Goal: Task Accomplishment & Management: Use online tool/utility

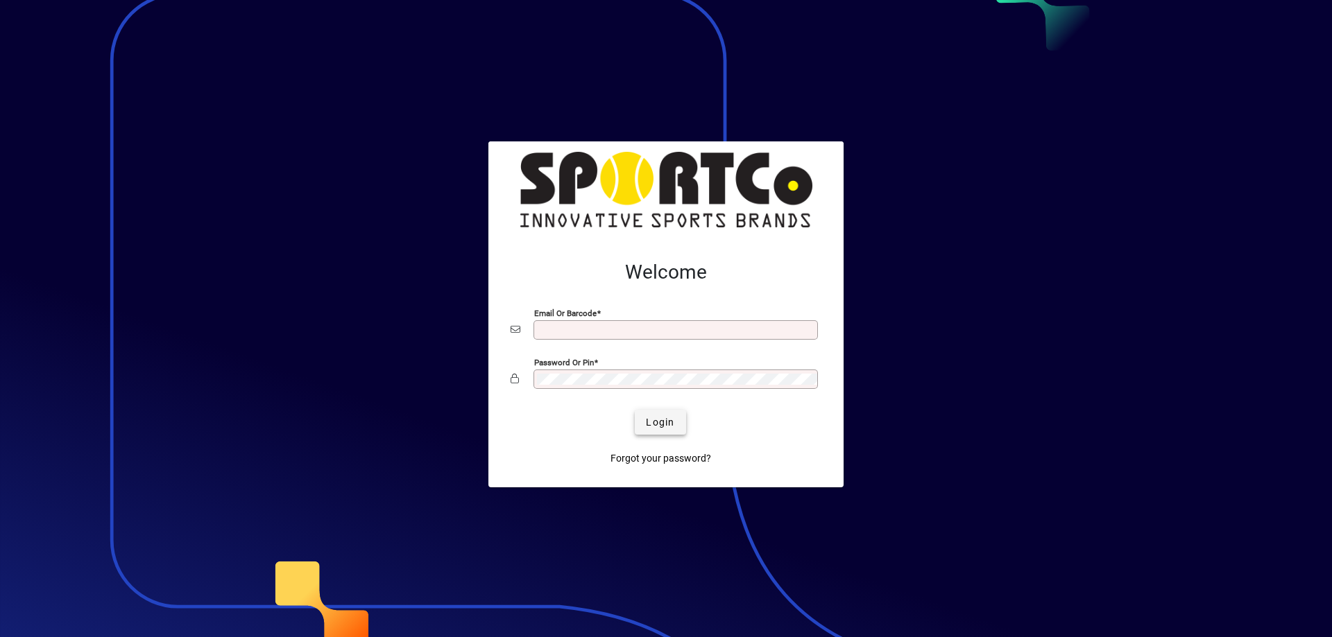
type input "**********"
click at [668, 413] on span "submit" at bounding box center [660, 422] width 51 height 33
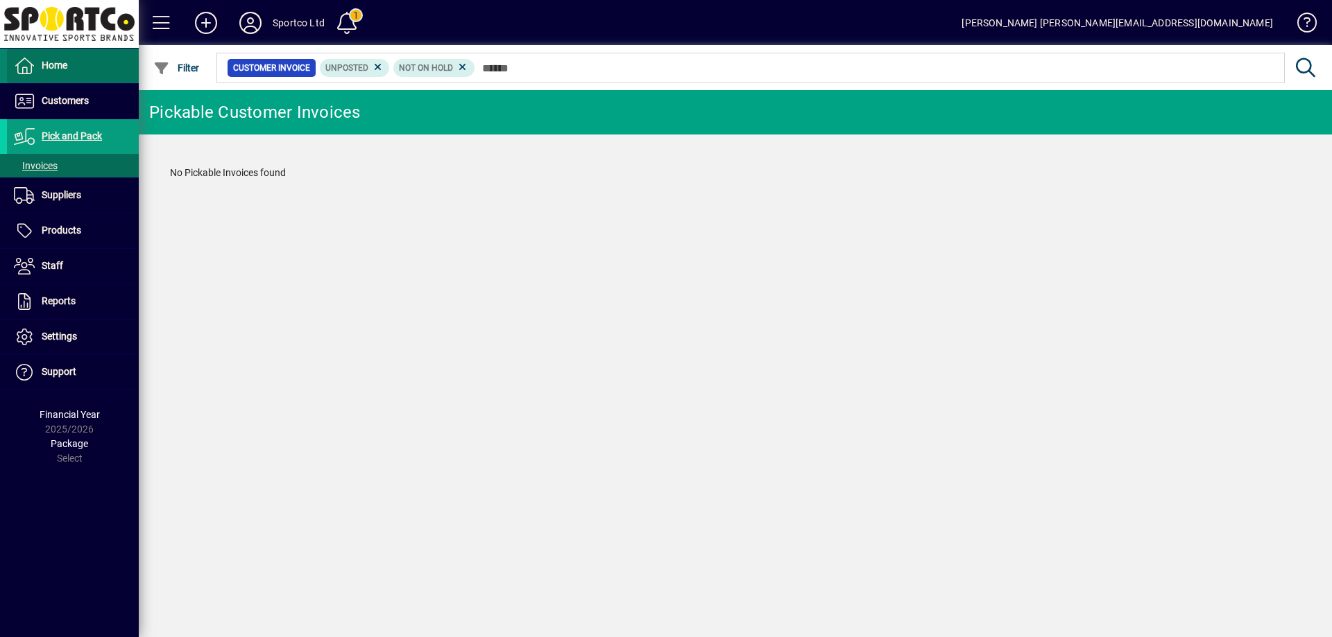
click at [60, 69] on span "Home" at bounding box center [55, 65] width 26 height 11
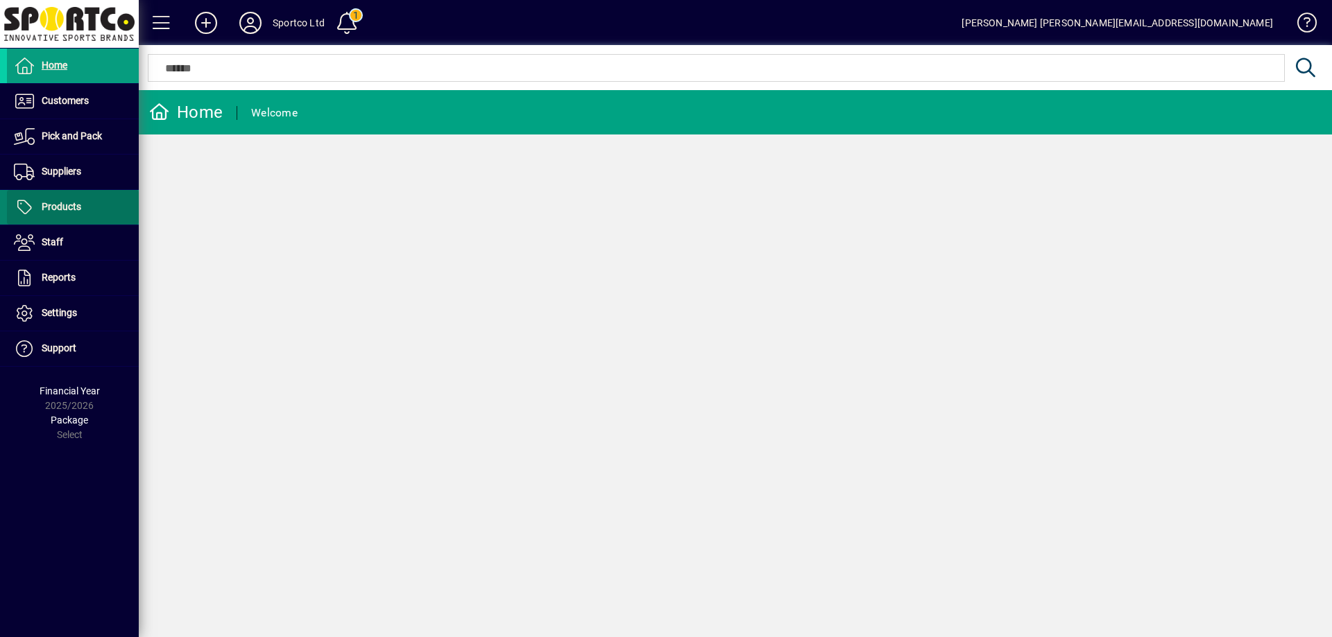
click at [66, 212] on span "Products" at bounding box center [62, 206] width 40 height 11
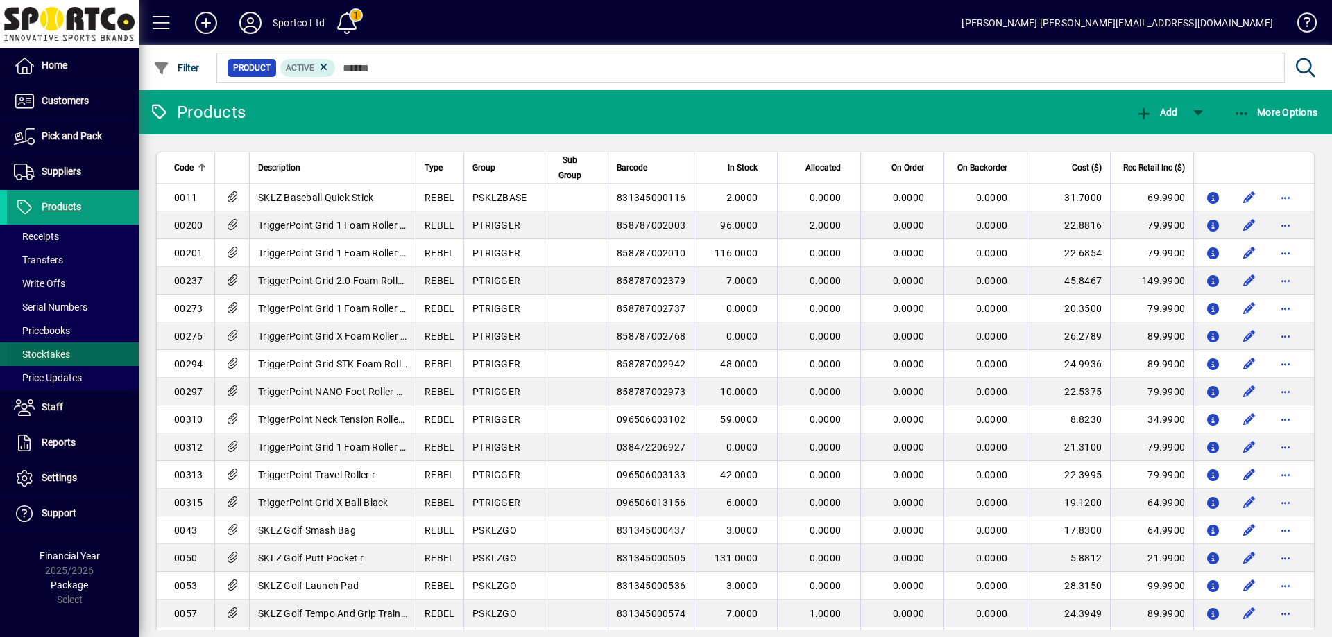
click at [41, 356] on span "Stocktakes" at bounding box center [42, 354] width 56 height 11
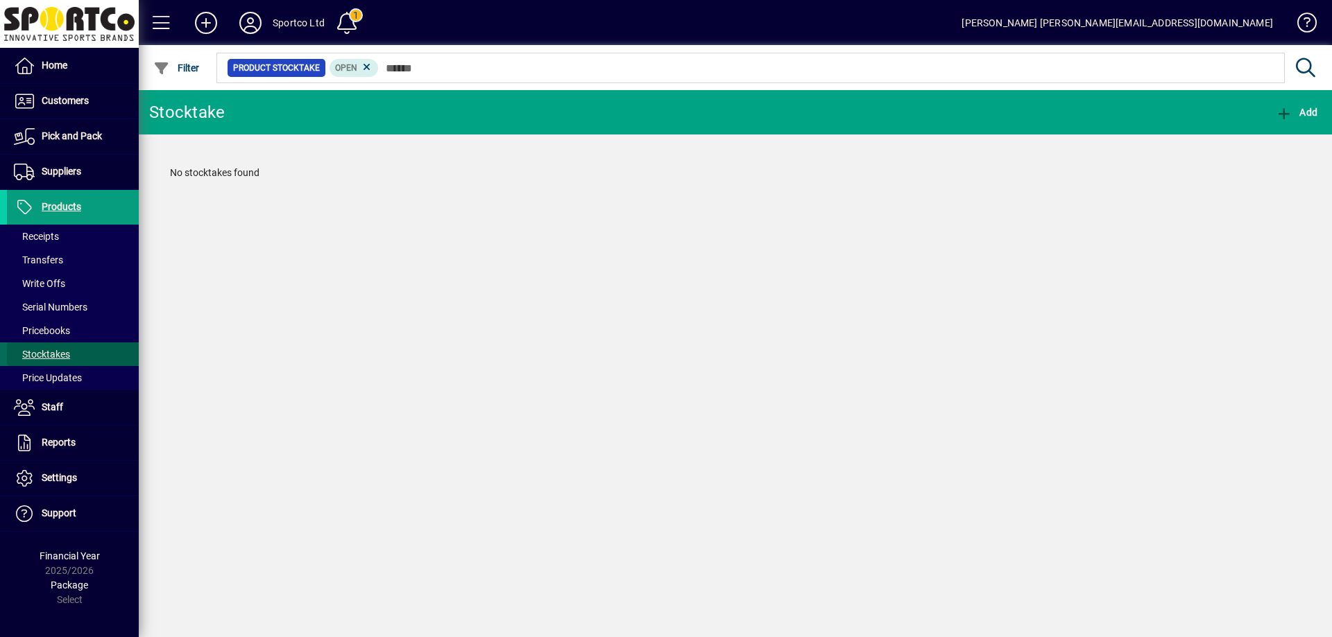
click at [41, 356] on span "Stocktakes" at bounding box center [42, 354] width 56 height 11
